Goal: Information Seeking & Learning: Check status

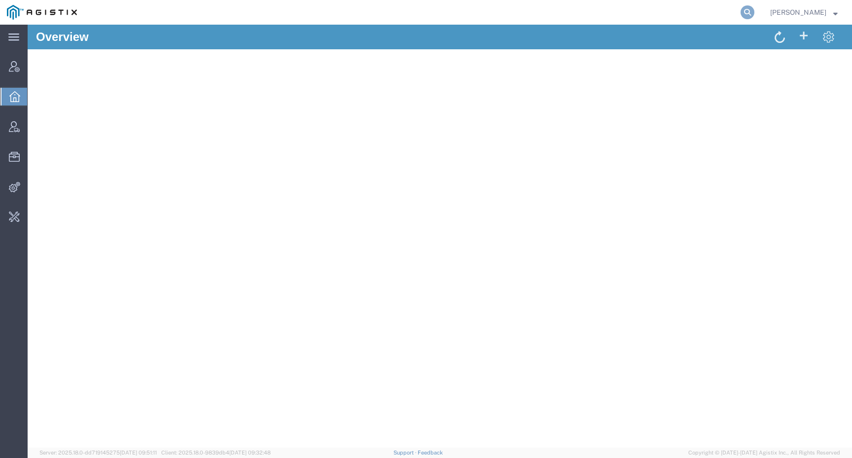
click at [754, 11] on icon at bounding box center [747, 12] width 14 height 14
click at [740, 11] on input "search" at bounding box center [591, 12] width 300 height 24
paste input "56759705"
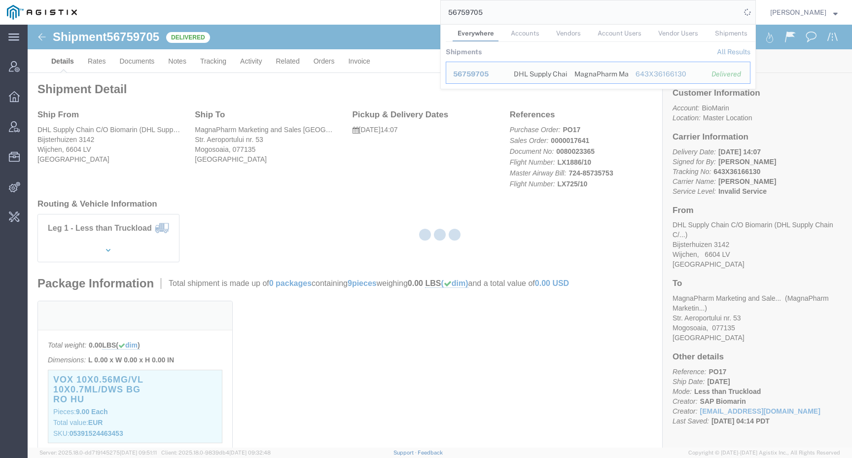
click at [185, 375] on div at bounding box center [440, 236] width 824 height 423
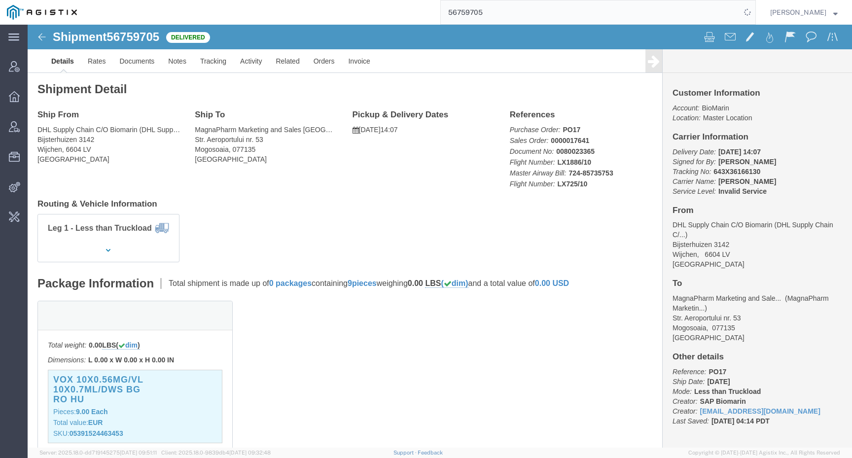
click h3 "VOX 10X0.56MG/VL 10X0.7ML/DWS BG RO HU"
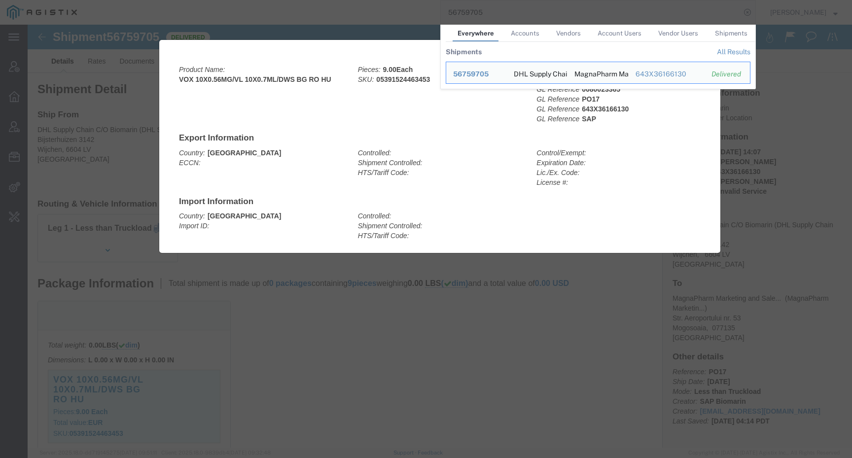
click div
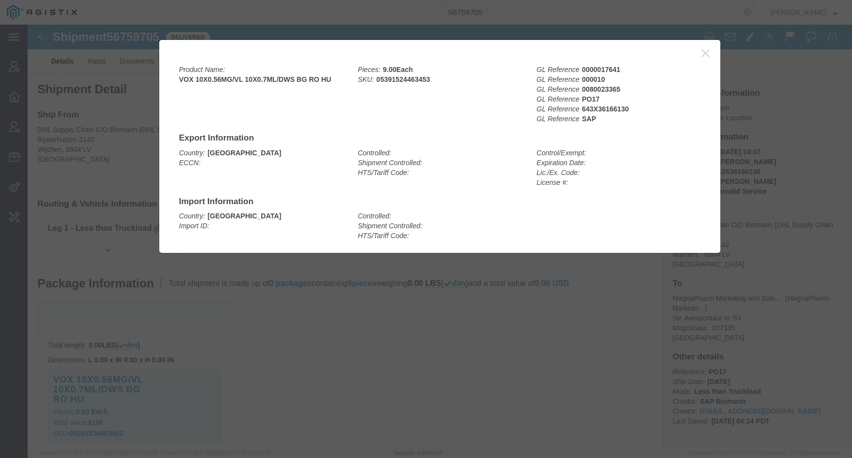
click div
click icon "button"
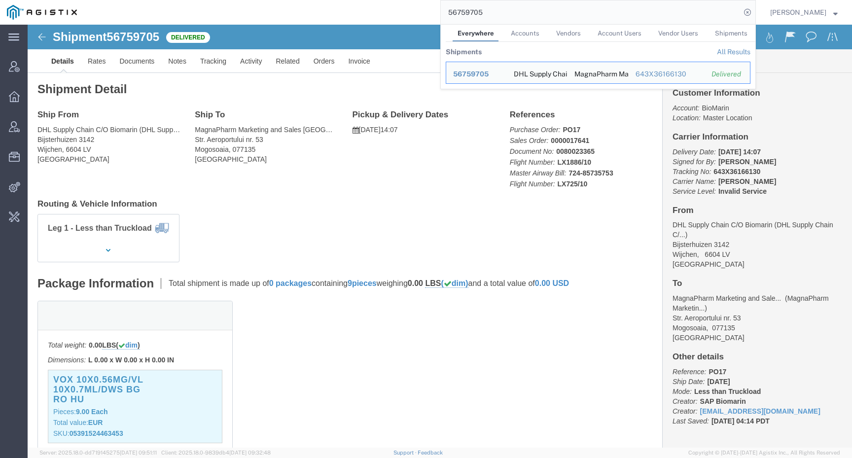
drag, startPoint x: 496, startPoint y: 18, endPoint x: 441, endPoint y: 4, distance: 57.5
click at [441, 4] on div "56759705 Everywhere Accounts Vendors Account Users Vendor Users Shipments Shipm…" at bounding box center [420, 12] width 672 height 25
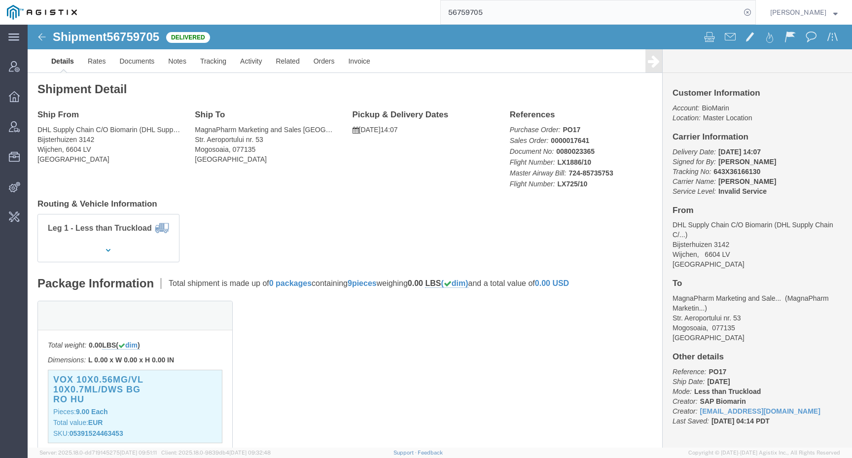
paste input "804742"
type input "56804742"
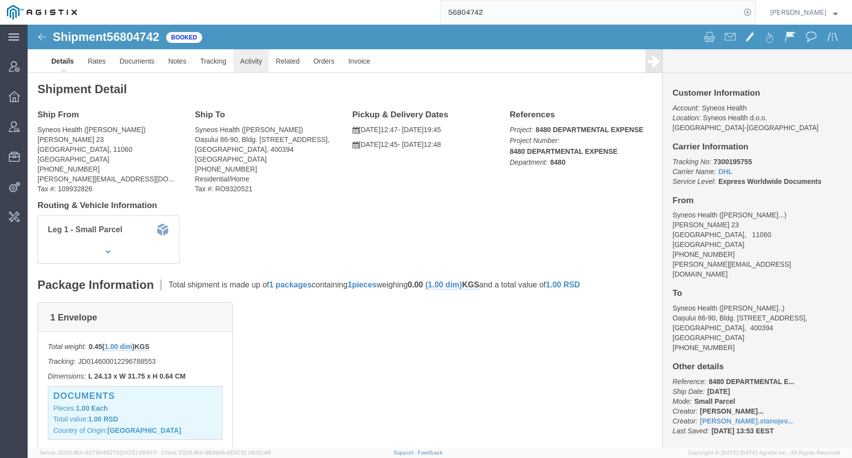
click link "Activity"
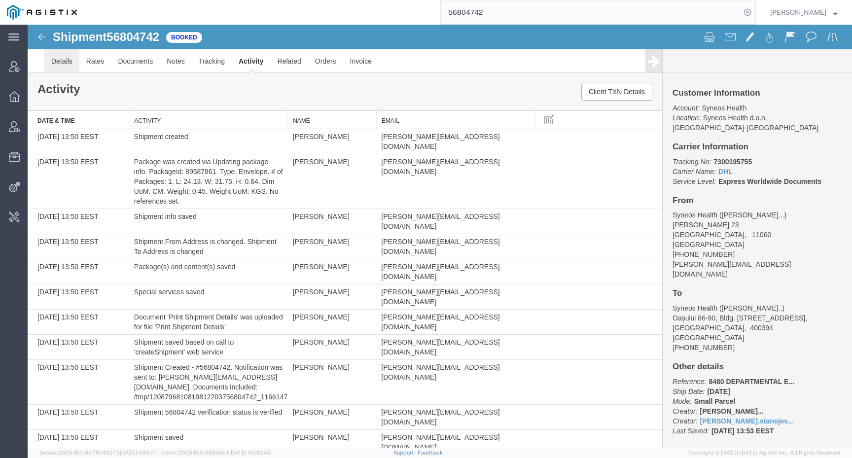
click at [60, 58] on link "Details" at bounding box center [61, 61] width 35 height 24
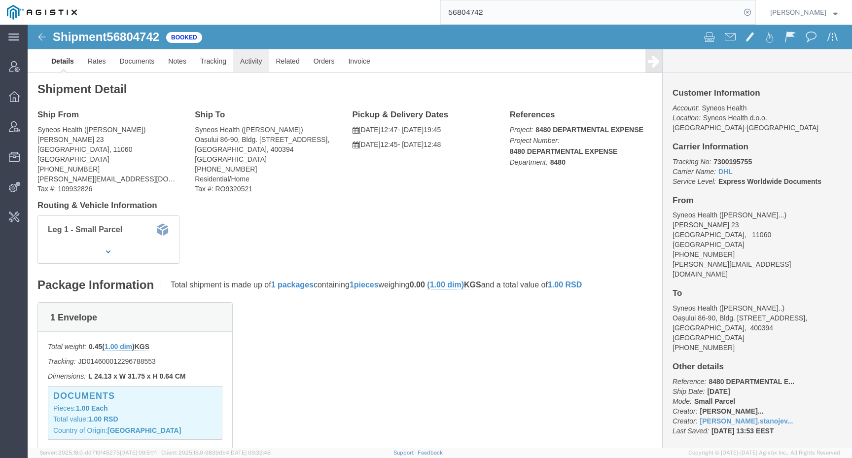
click link "Activity"
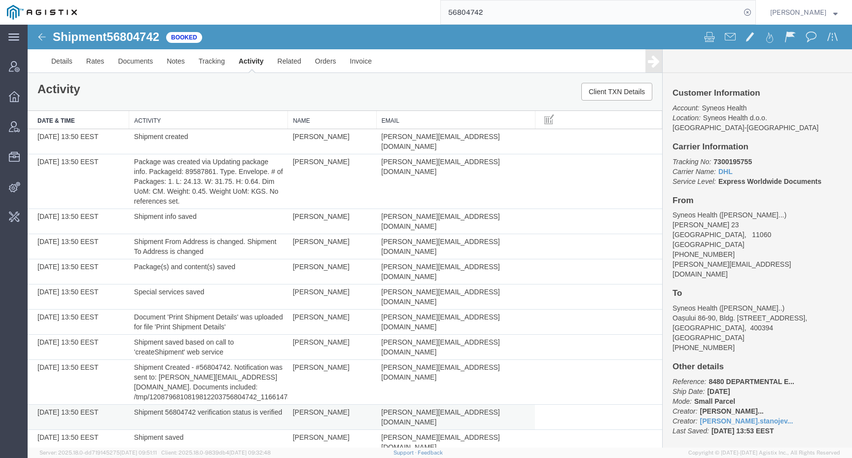
scroll to position [630, 0]
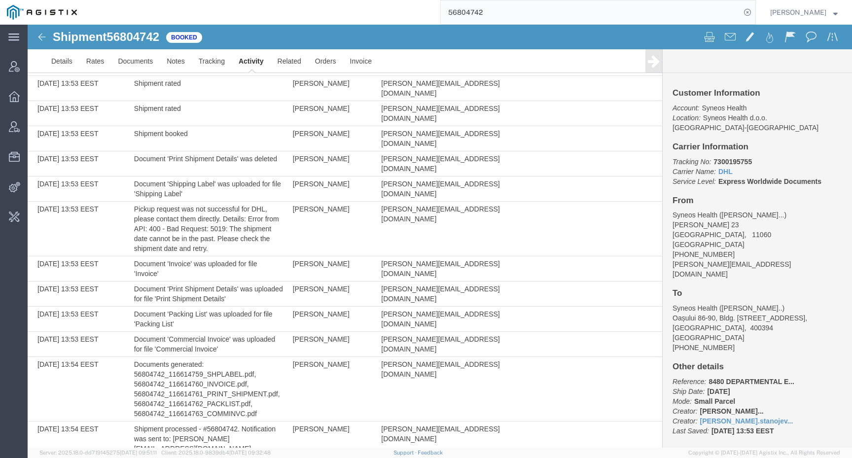
drag, startPoint x: 376, startPoint y: 386, endPoint x: 560, endPoint y: 379, distance: 184.0
copy td "[PERSON_NAME][EMAIL_ADDRESS][DOMAIN_NAME]"
click at [134, 39] on span "56804742" at bounding box center [132, 36] width 53 height 13
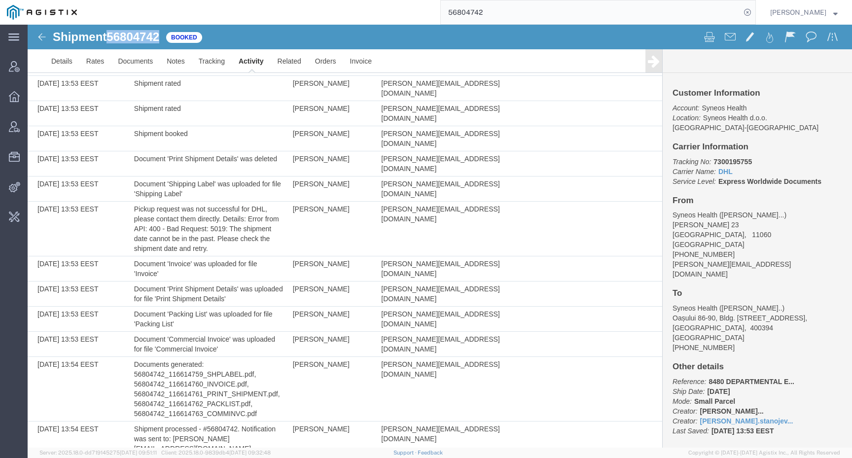
copy span "56804742"
click at [311, 422] on td "[PERSON_NAME]" at bounding box center [332, 449] width 89 height 55
copy td "[PERSON_NAME]"
